Goal: Navigation & Orientation: Find specific page/section

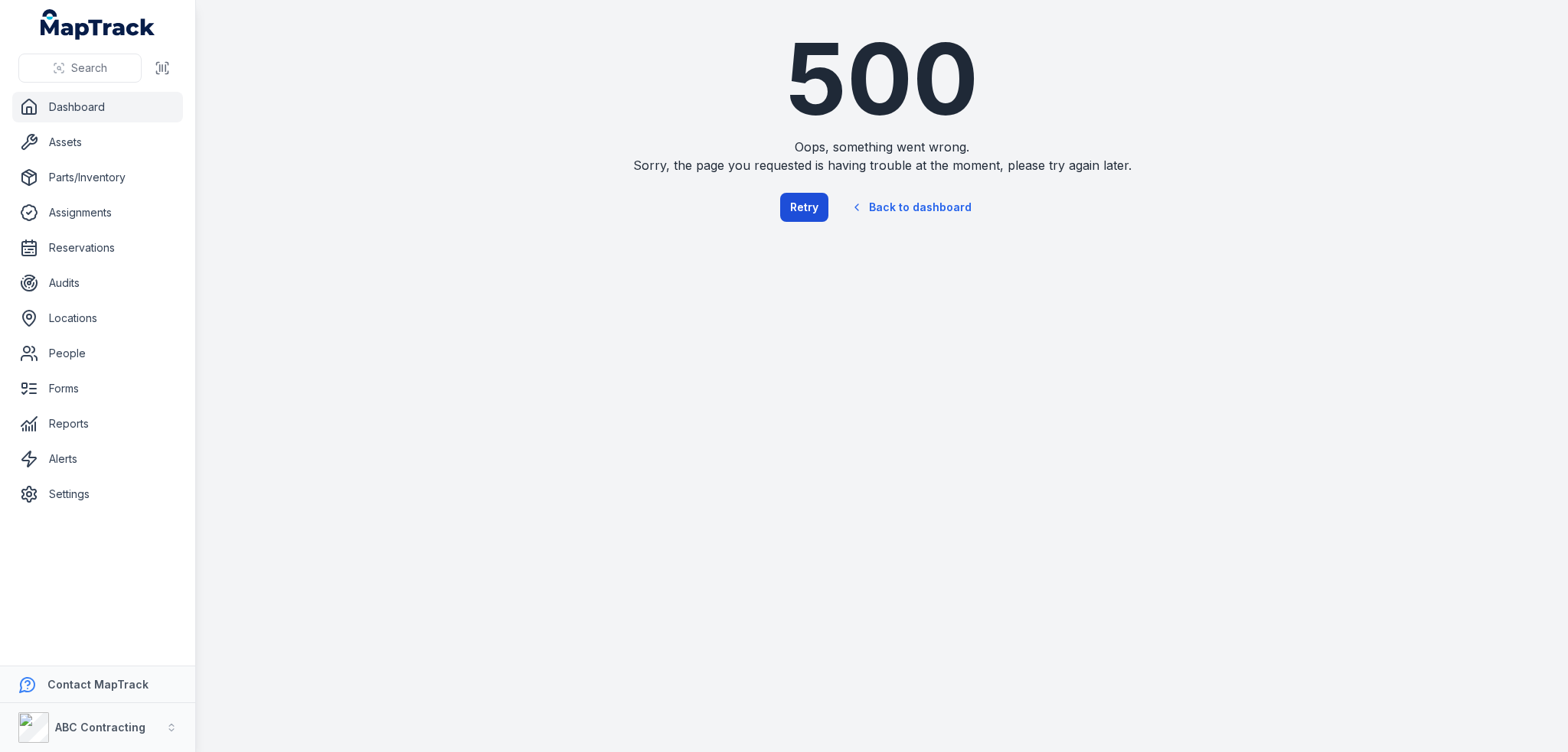
click at [799, 211] on button "Retry" at bounding box center [804, 207] width 48 height 29
click at [799, 218] on button "Retry" at bounding box center [804, 207] width 48 height 29
click at [952, 211] on link "Back to dashboard" at bounding box center [910, 207] width 147 height 35
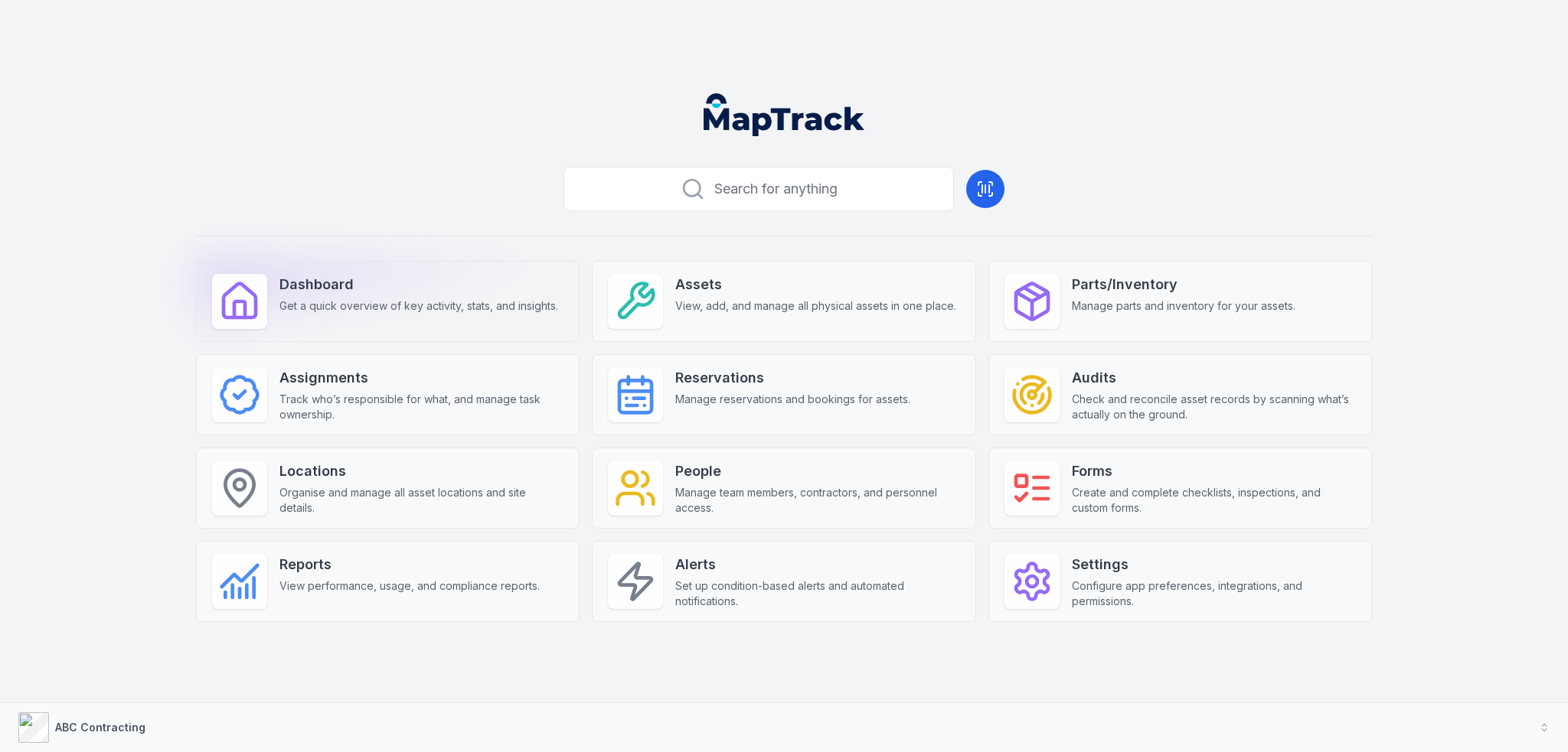
click at [424, 323] on div "Dashboard Get a quick overview of key activity, stats, and insights." at bounding box center [388, 301] width 384 height 81
